Goal: Entertainment & Leisure: Consume media (video, audio)

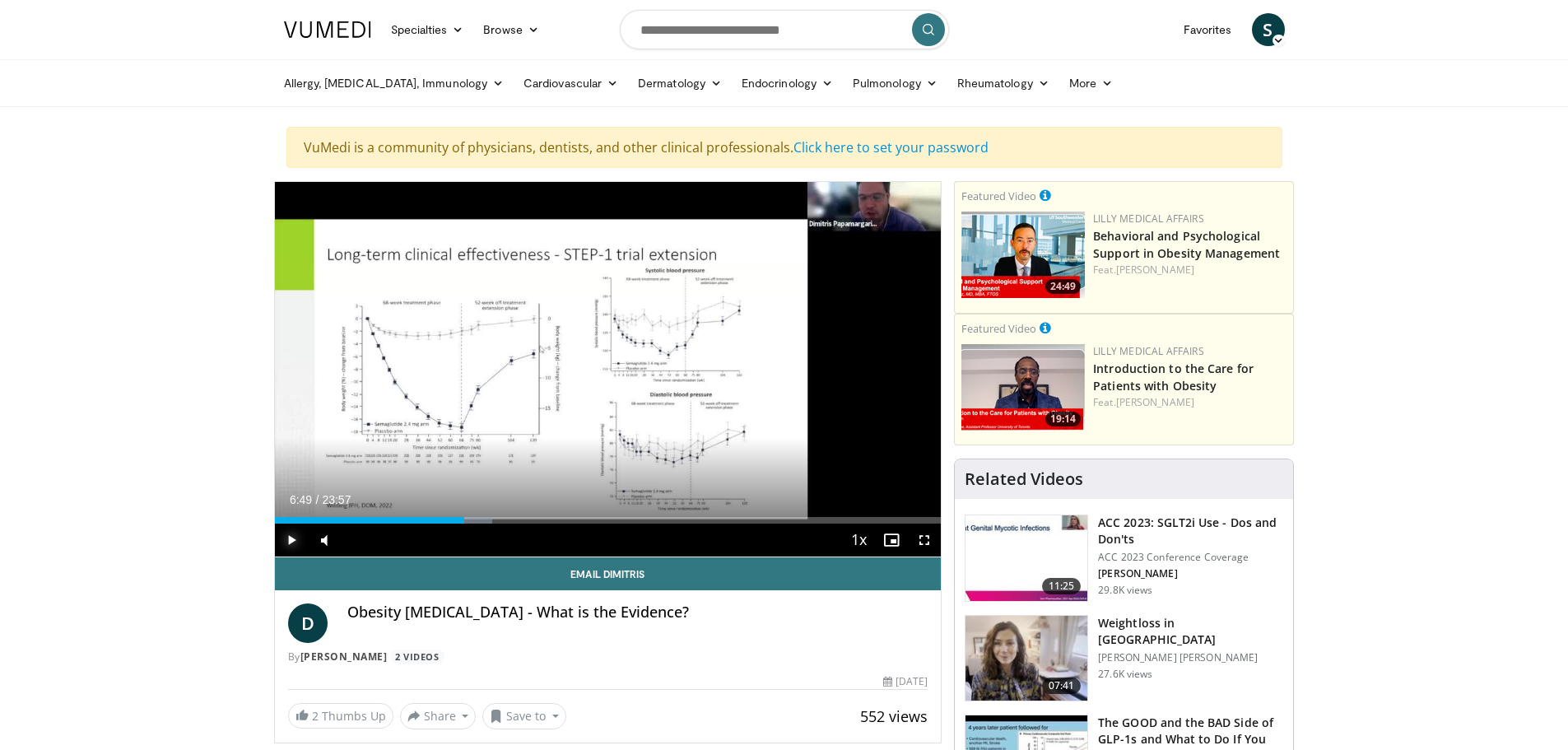
click at [292, 539] on span "Video Player" at bounding box center [291, 539] width 33 height 33
click at [365, 542] on div "42%" at bounding box center [368, 539] width 47 height 6
click at [489, 520] on div "Progress Bar" at bounding box center [490, 520] width 2 height 7
click at [508, 518] on div "Progress Bar" at bounding box center [508, 520] width 2 height 7
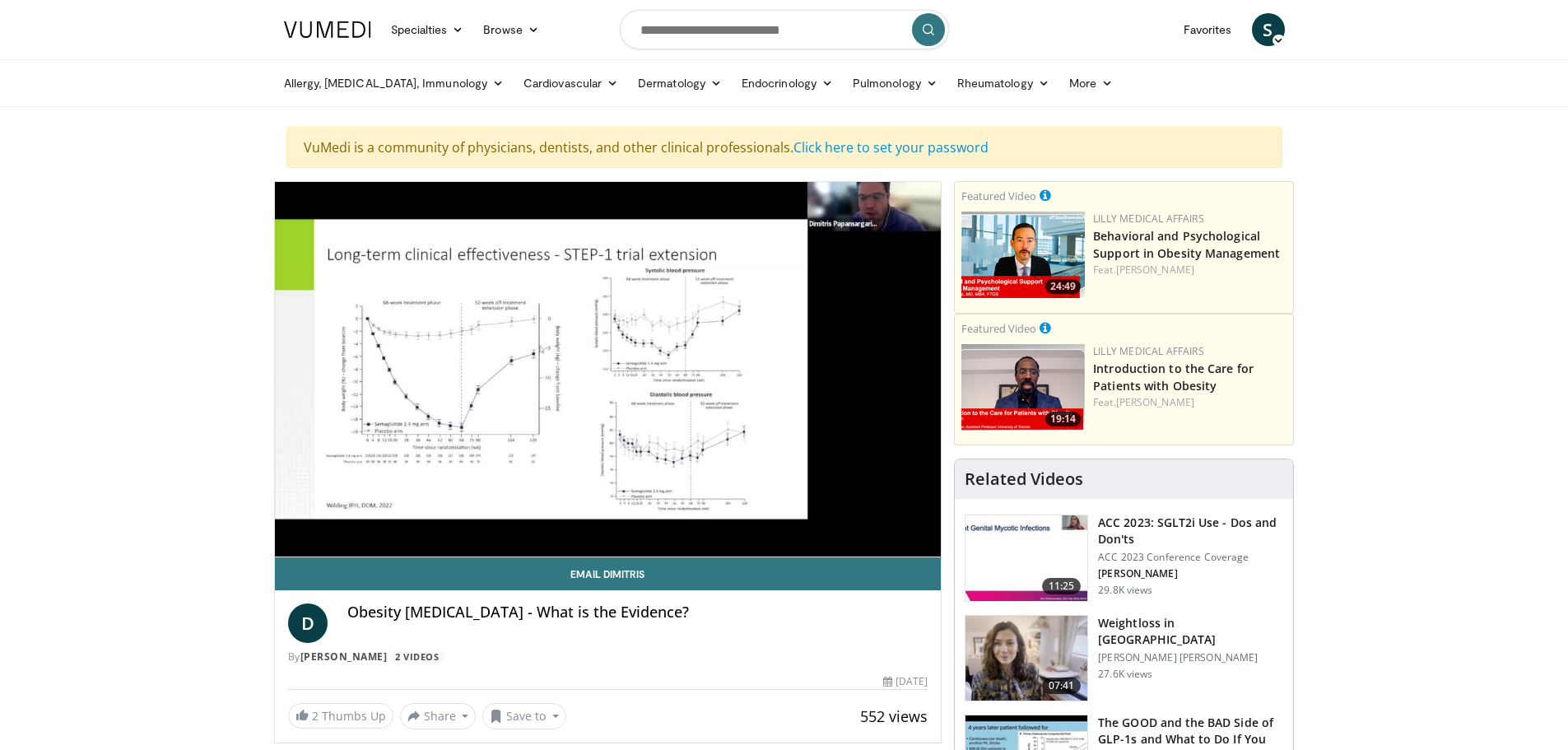
click at [530, 518] on div "10 seconds Tap to unmute" at bounding box center [608, 369] width 667 height 374
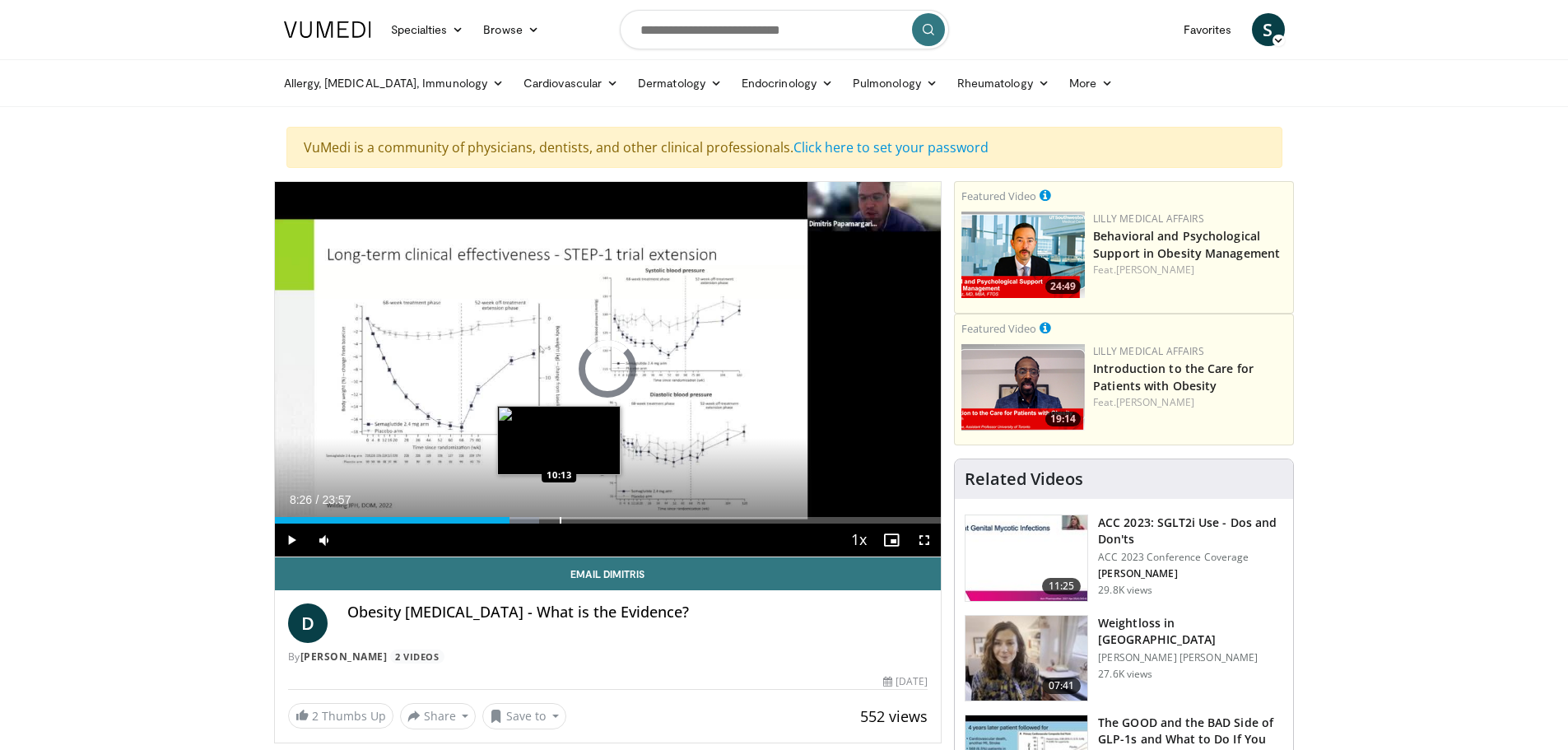
click at [560, 523] on div "Progress Bar" at bounding box center [560, 520] width 2 height 7
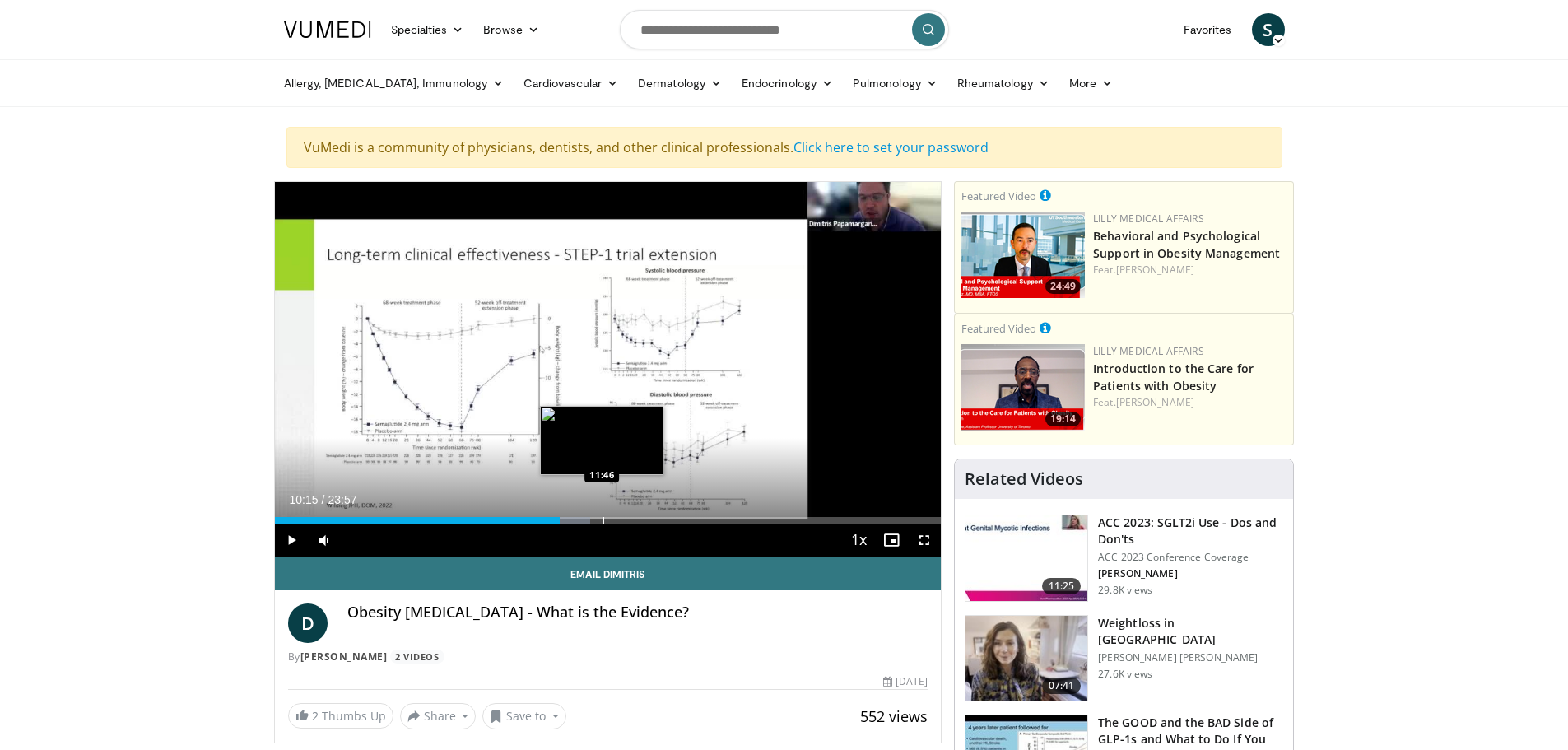
click at [602, 519] on div "Progress Bar" at bounding box center [603, 520] width 2 height 7
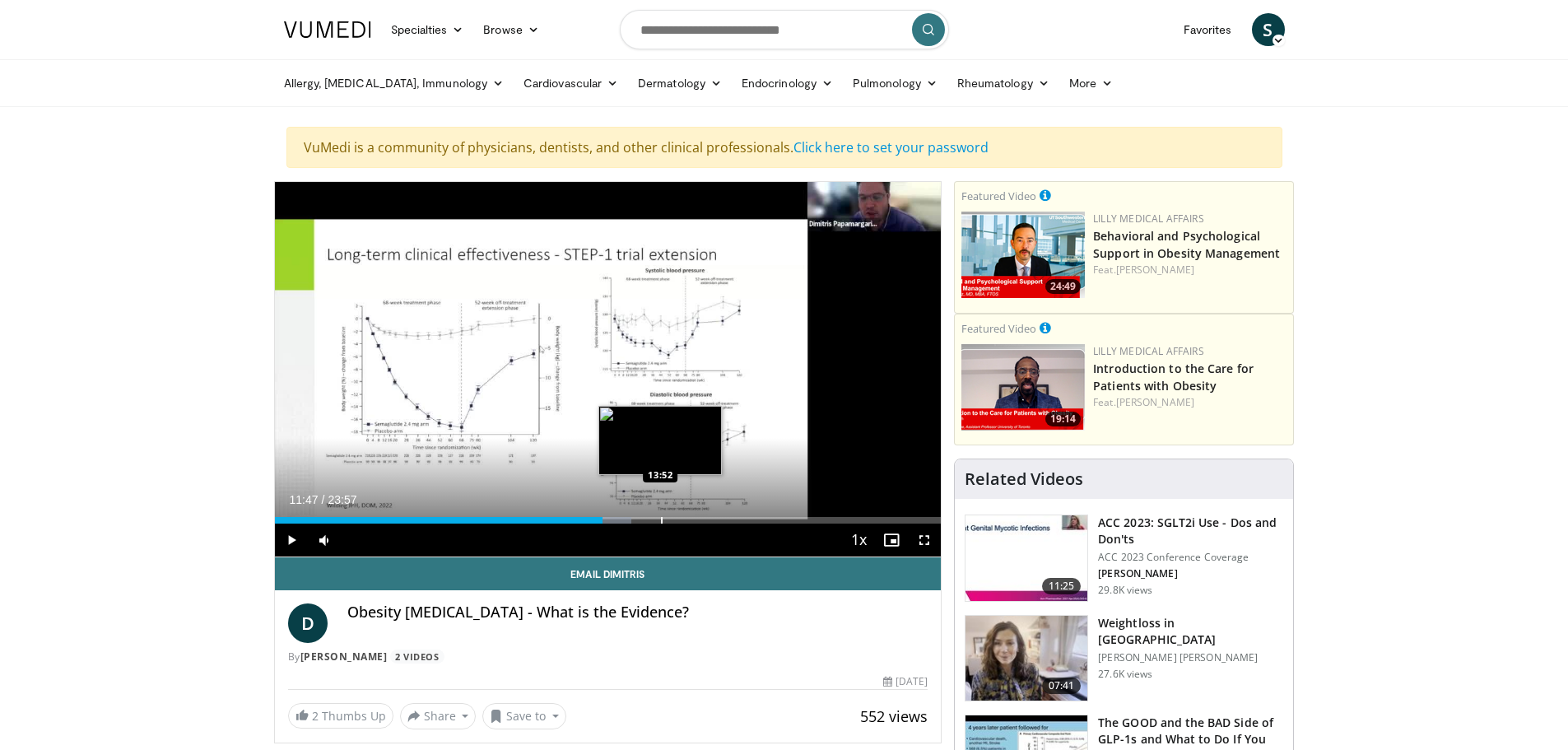
click at [661, 518] on div "Progress Bar" at bounding box center [662, 520] width 2 height 7
click at [688, 520] on div "Progress Bar" at bounding box center [689, 520] width 2 height 7
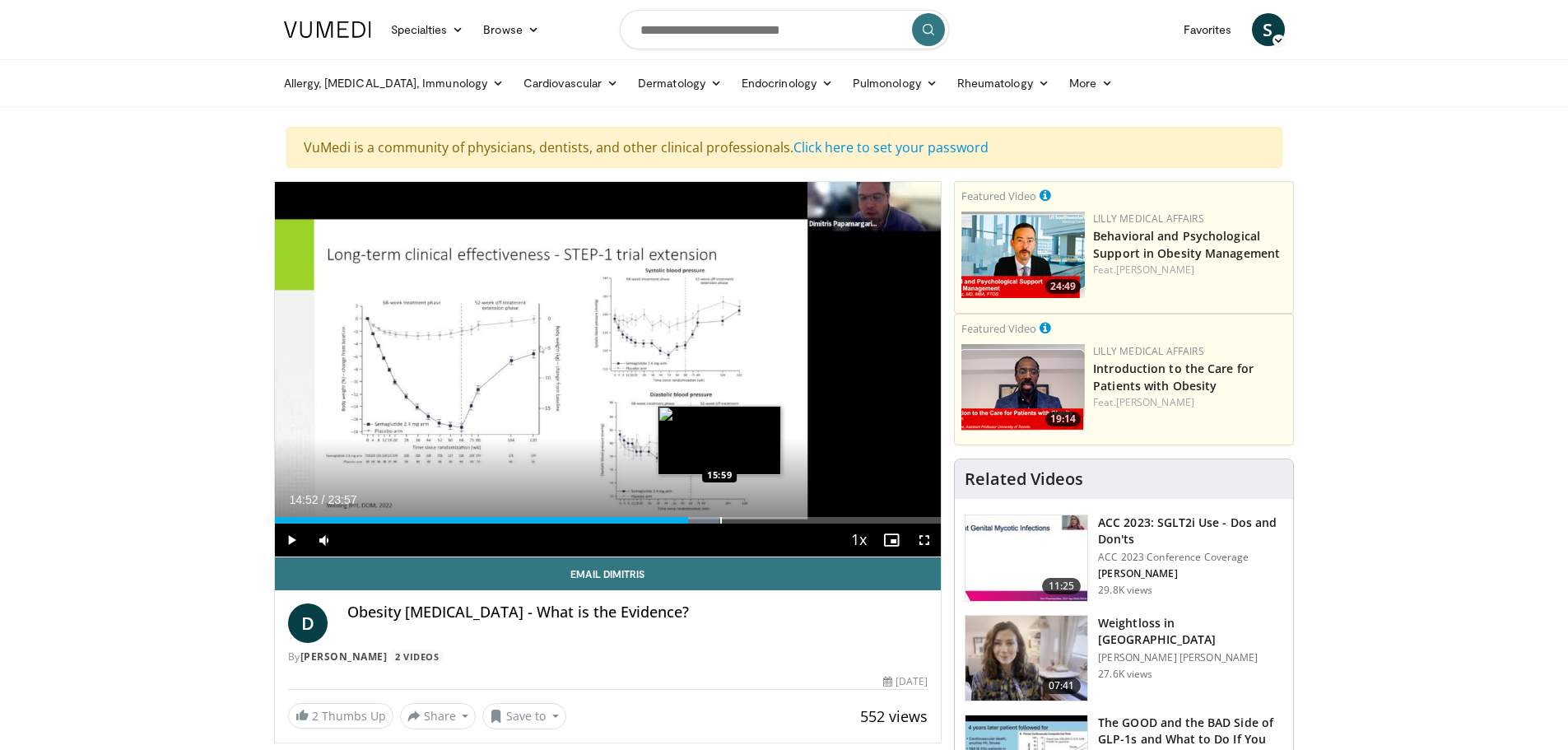
click at [720, 520] on div "Progress Bar" at bounding box center [721, 520] width 2 height 7
click at [740, 520] on div "Progress Bar" at bounding box center [741, 520] width 2 height 7
click at [780, 523] on div "Current Time 16:44 / Duration 23:57 Play Skip Backward Skip Forward Mute 42% Lo…" at bounding box center [608, 539] width 667 height 33
click at [772, 519] on div "Progress Bar" at bounding box center [773, 520] width 2 height 7
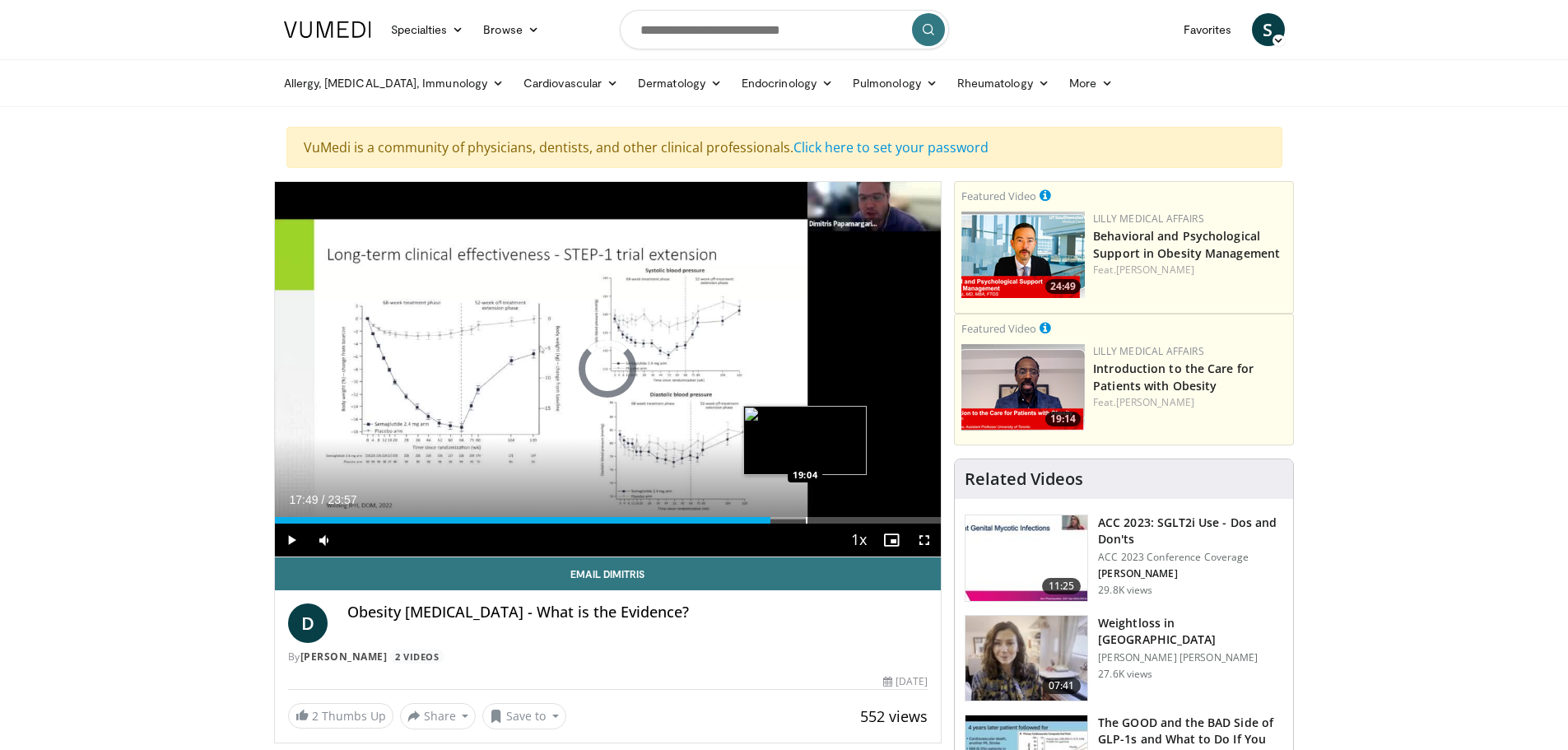
click at [805, 520] on div "Progress Bar" at bounding box center [806, 520] width 2 height 7
click at [845, 518] on div "Progress Bar" at bounding box center [846, 520] width 2 height 7
click at [866, 517] on div "Progress Bar" at bounding box center [867, 520] width 2 height 7
